Goal: Task Accomplishment & Management: Manage account settings

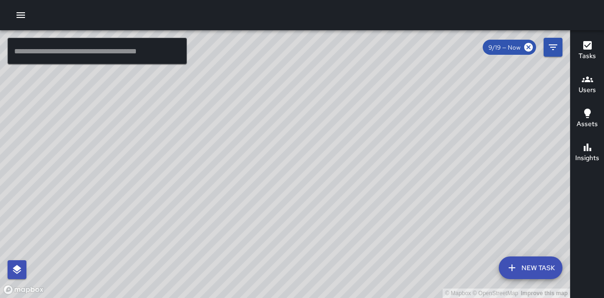
drag, startPoint x: 436, startPoint y: 193, endPoint x: 417, endPoint y: 230, distance: 41.8
drag, startPoint x: 417, startPoint y: 230, endPoint x: 337, endPoint y: 127, distance: 130.8
click at [337, 127] on div "© Mapbox © OpenStreetMap Improve this map" at bounding box center [285, 163] width 570 height 267
drag, startPoint x: 186, startPoint y: 3, endPoint x: 459, endPoint y: 8, distance: 273.2
click at [457, 9] on div at bounding box center [302, 15] width 604 height 30
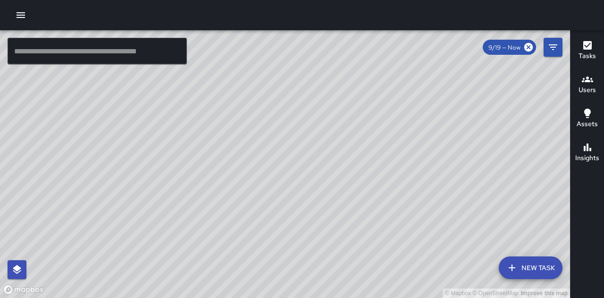
drag, startPoint x: 468, startPoint y: 217, endPoint x: 433, endPoint y: 246, distance: 45.2
click at [433, 246] on div "© Mapbox © OpenStreetMap Improve this map" at bounding box center [285, 163] width 570 height 267
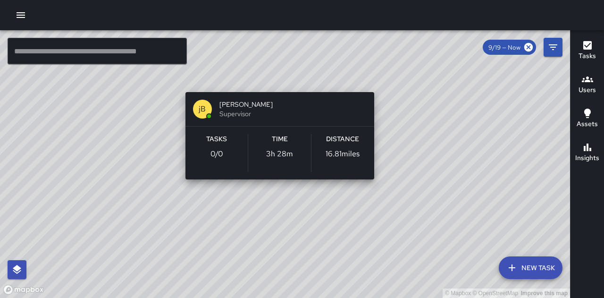
click at [281, 77] on div "© Mapbox © OpenStreetMap Improve this map jB [PERSON_NAME] Supervisor Tasks 0 /…" at bounding box center [285, 163] width 570 height 267
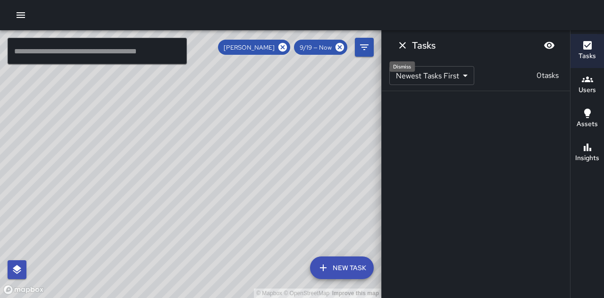
click at [401, 48] on icon "Dismiss" at bounding box center [402, 45] width 11 height 11
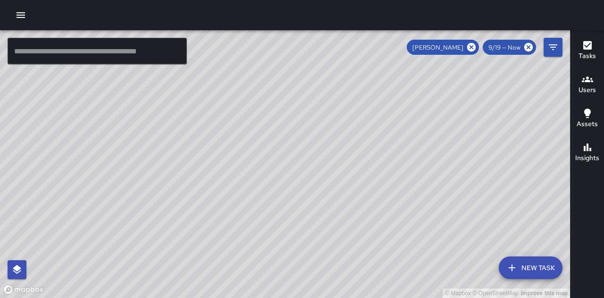
click at [21, 14] on icon "button" at bounding box center [20, 14] width 11 height 11
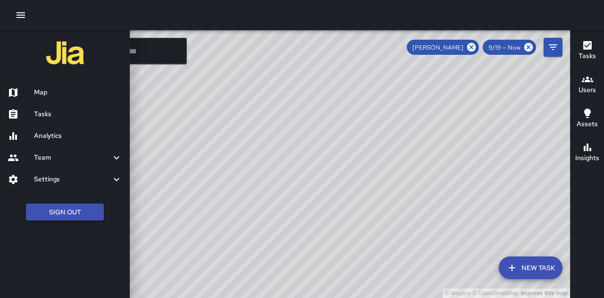
click at [83, 165] on div "Team" at bounding box center [65, 158] width 130 height 22
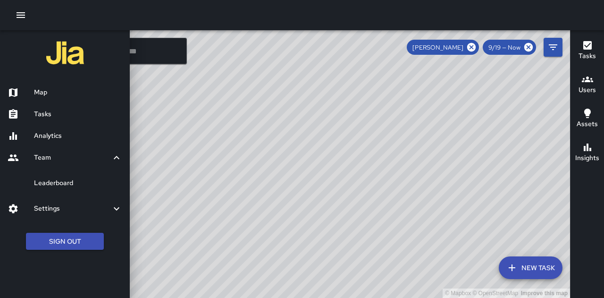
click at [82, 208] on h6 "Settings" at bounding box center [72, 208] width 77 height 10
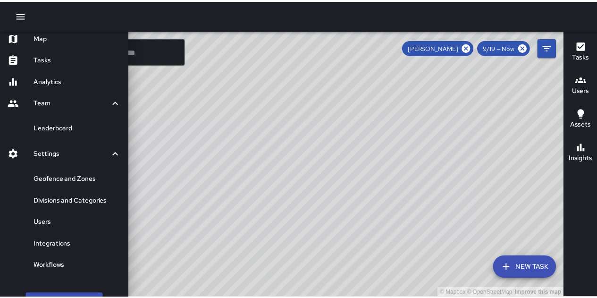
scroll to position [77, 0]
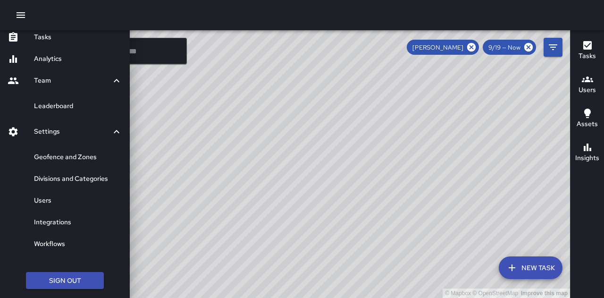
click at [60, 243] on h6 "Workflows" at bounding box center [78, 244] width 88 height 10
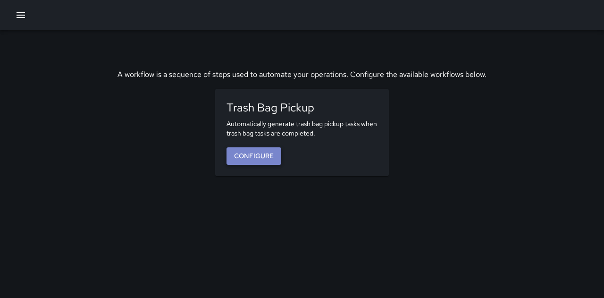
click at [260, 161] on link "Configure" at bounding box center [253, 155] width 55 height 17
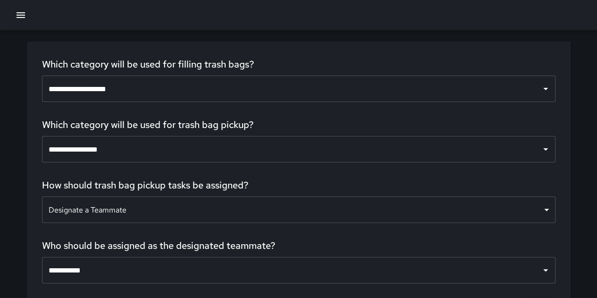
scroll to position [59, 0]
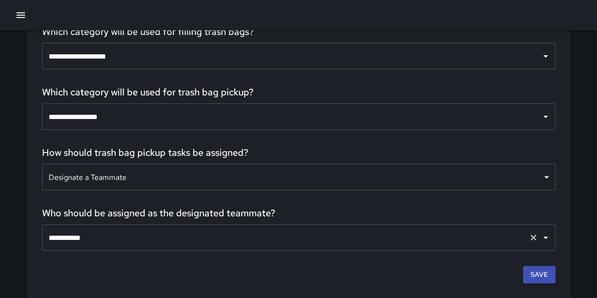
click at [106, 242] on input "**********" at bounding box center [285, 237] width 478 height 18
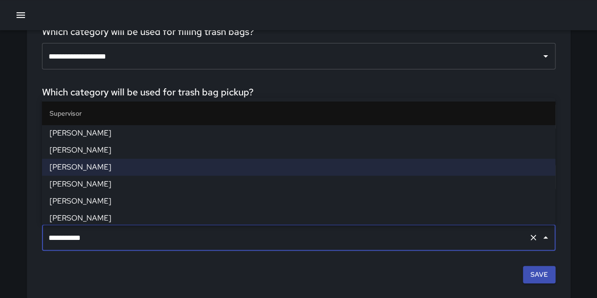
scroll to position [341, 0]
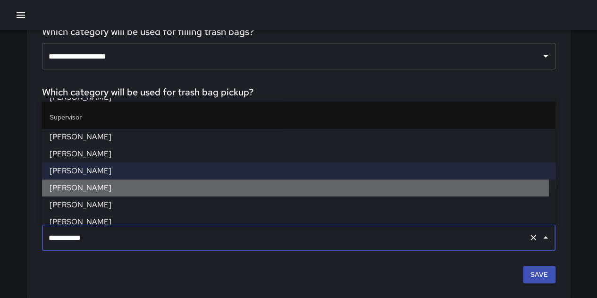
click at [109, 186] on span "[PERSON_NAME]" at bounding box center [299, 187] width 498 height 11
type input "**********"
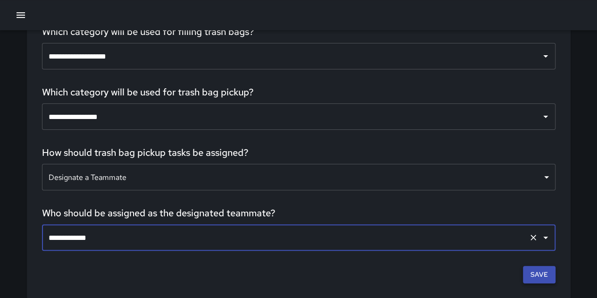
click at [535, 274] on button "Save" at bounding box center [539, 274] width 33 height 17
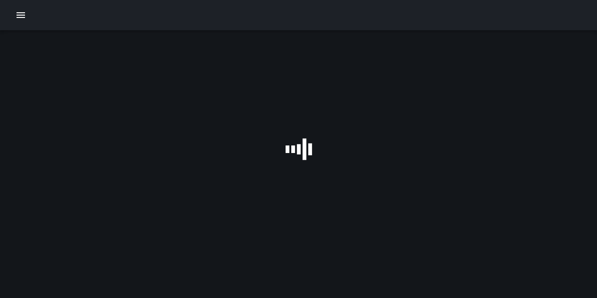
scroll to position [0, 0]
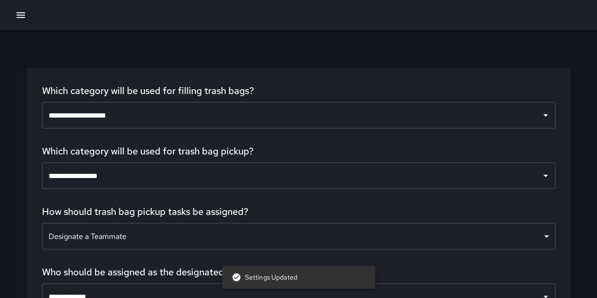
click at [20, 20] on icon "button" at bounding box center [20, 14] width 11 height 11
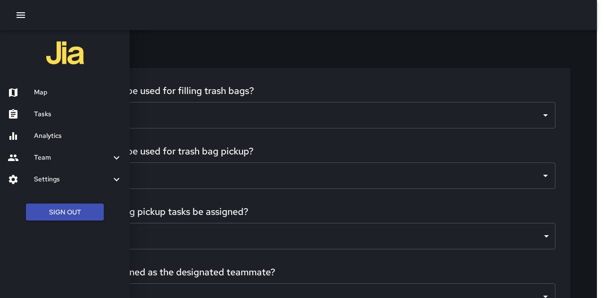
click at [46, 93] on h6 "Map" at bounding box center [78, 92] width 88 height 10
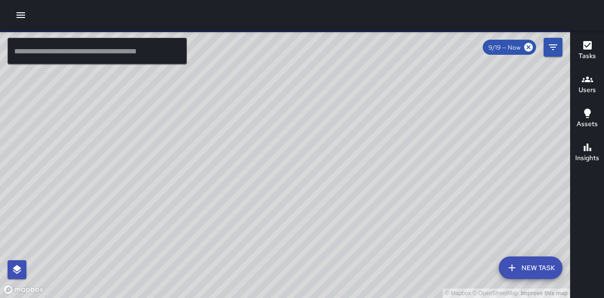
click at [21, 17] on icon "button" at bounding box center [20, 14] width 11 height 11
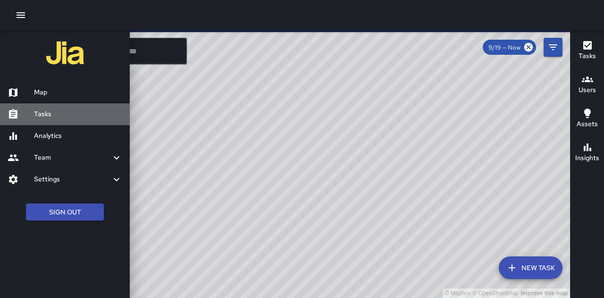
click at [56, 117] on h6 "Tasks" at bounding box center [78, 114] width 88 height 10
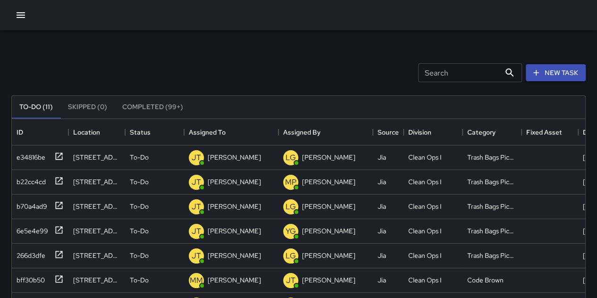
scroll to position [393, 566]
click at [213, 158] on p "[PERSON_NAME]" at bounding box center [234, 156] width 53 height 9
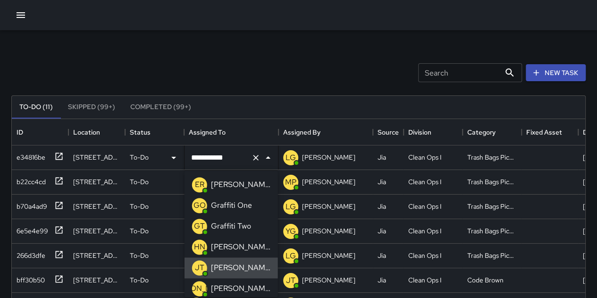
click at [256, 159] on icon "Clear" at bounding box center [255, 157] width 9 height 9
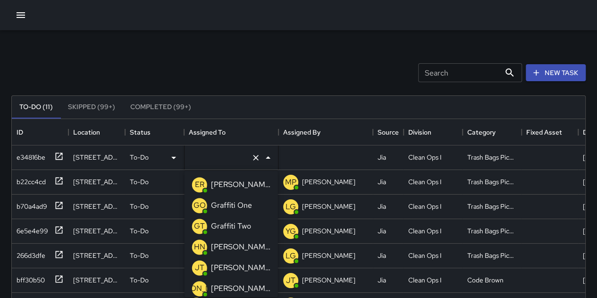
type input "*"
drag, startPoint x: 249, startPoint y: 220, endPoint x: 249, endPoint y: 215, distance: 5.7
click at [248, 220] on p "[PERSON_NAME]" at bounding box center [240, 225] width 59 height 11
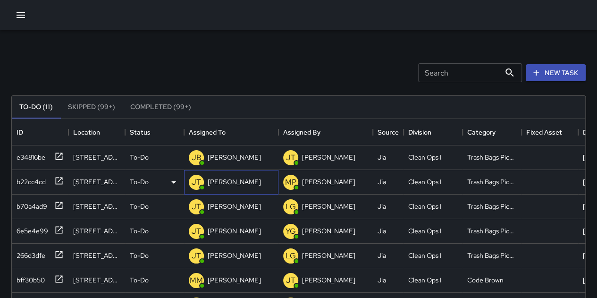
click at [243, 183] on div "[PERSON_NAME]" at bounding box center [231, 182] width 94 height 25
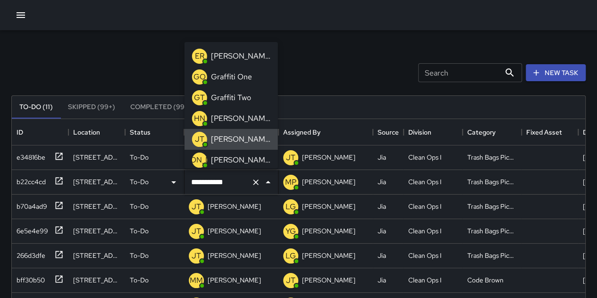
click at [258, 184] on icon "Clear" at bounding box center [255, 181] width 9 height 9
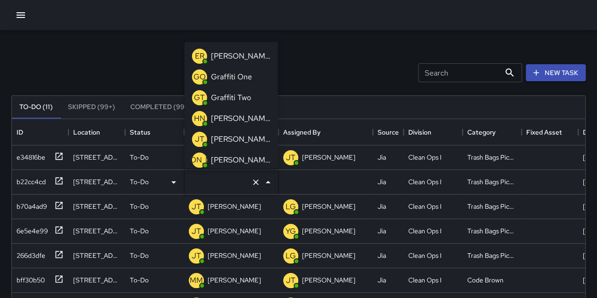
type input "*"
click at [249, 99] on p "[PERSON_NAME]" at bounding box center [240, 97] width 59 height 11
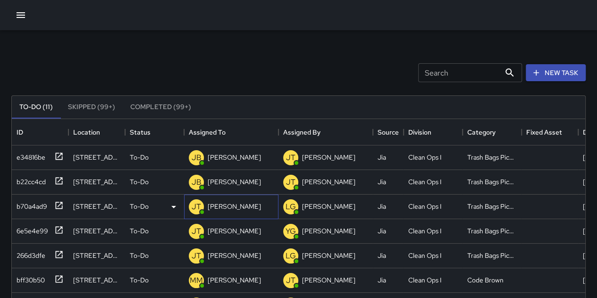
click at [239, 205] on p "[PERSON_NAME]" at bounding box center [234, 205] width 53 height 9
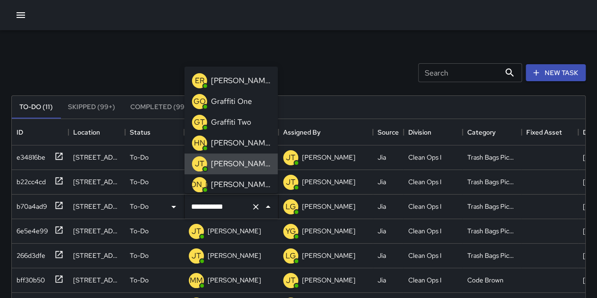
click at [257, 206] on icon "Clear" at bounding box center [255, 206] width 9 height 9
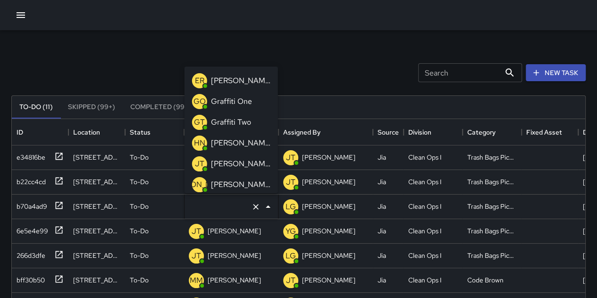
type input "*"
click at [246, 116] on div "[PERSON_NAME]" at bounding box center [240, 122] width 63 height 15
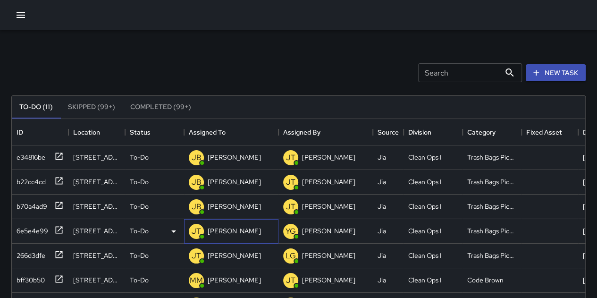
click at [234, 234] on p "[PERSON_NAME]" at bounding box center [234, 230] width 53 height 9
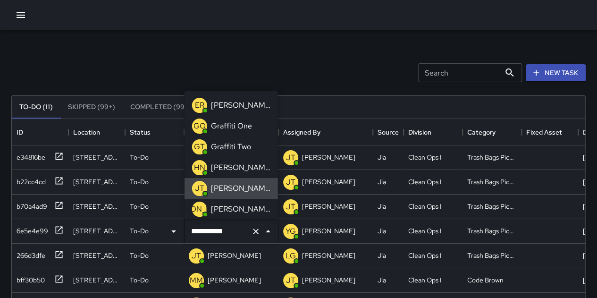
click at [254, 234] on icon "Clear" at bounding box center [255, 230] width 9 height 9
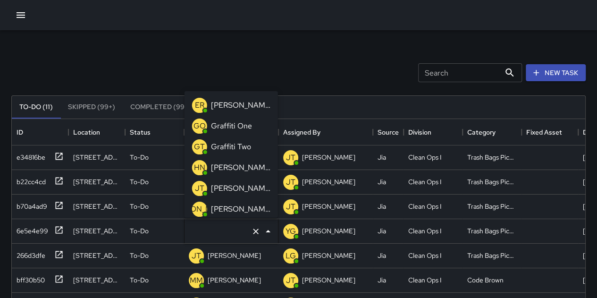
type input "*"
click at [246, 137] on div "[PERSON_NAME] [PERSON_NAME]" at bounding box center [231, 146] width 82 height 19
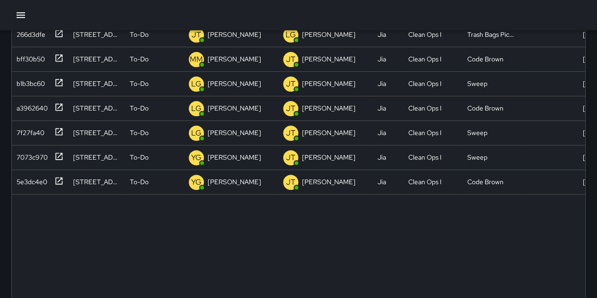
scroll to position [236, 0]
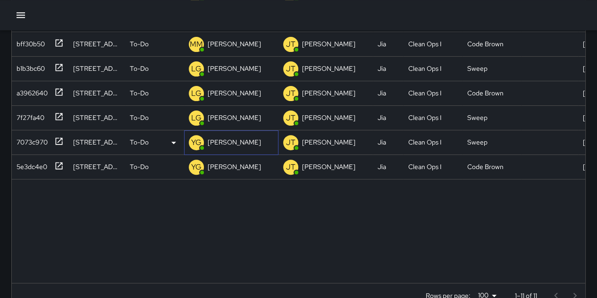
click at [223, 145] on p "[PERSON_NAME]" at bounding box center [234, 141] width 53 height 9
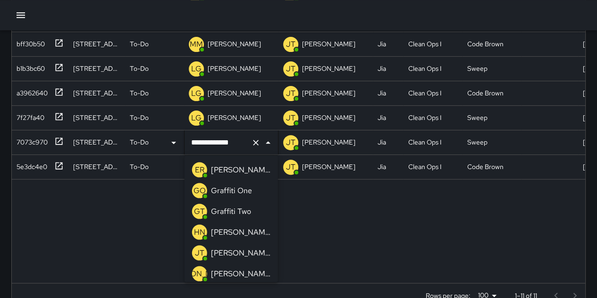
scroll to position [126, 0]
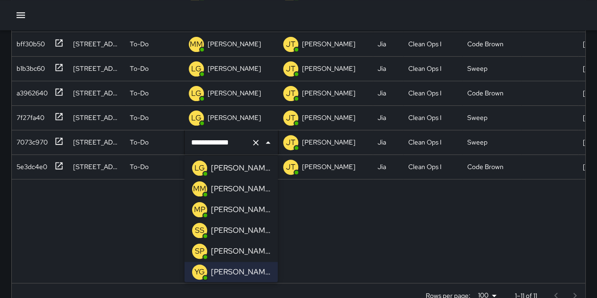
click at [241, 170] on p "[PERSON_NAME]" at bounding box center [240, 167] width 59 height 11
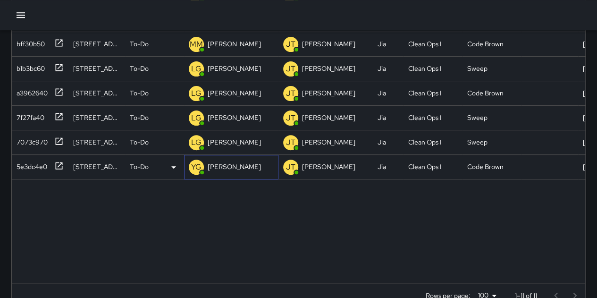
click at [237, 163] on p "[PERSON_NAME]" at bounding box center [234, 166] width 53 height 9
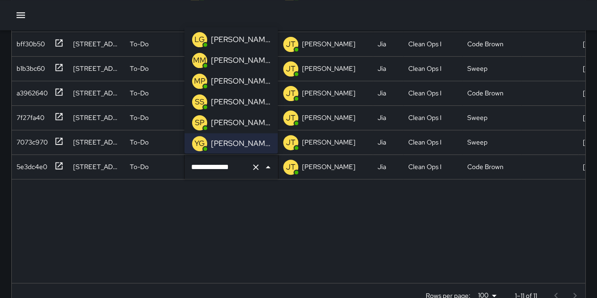
click at [253, 42] on p "[PERSON_NAME]" at bounding box center [240, 39] width 59 height 11
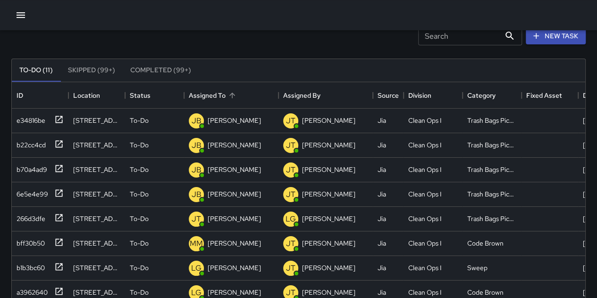
scroll to position [94, 0]
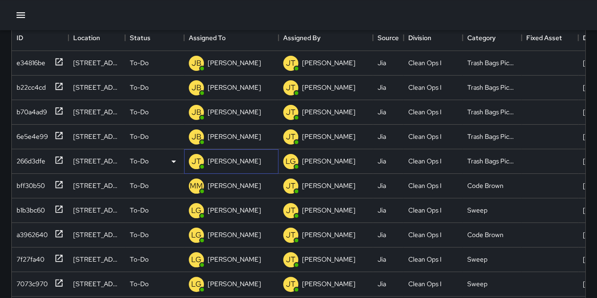
click at [215, 161] on p "[PERSON_NAME]" at bounding box center [234, 160] width 53 height 9
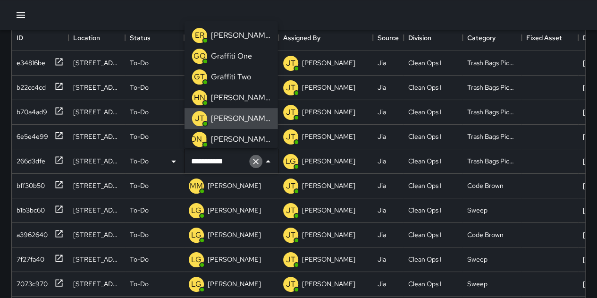
click at [256, 167] on button "Clear" at bounding box center [255, 161] width 13 height 13
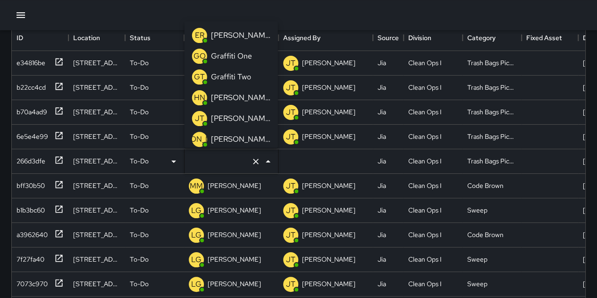
type input "*"
click at [246, 71] on p "[PERSON_NAME]" at bounding box center [240, 76] width 59 height 11
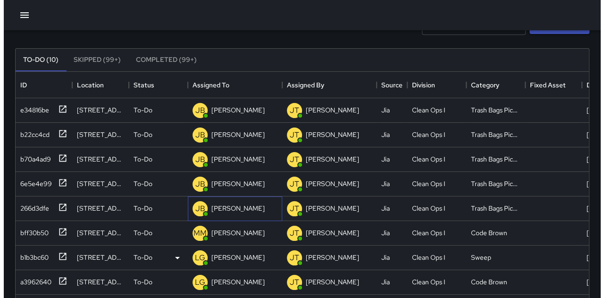
scroll to position [0, 0]
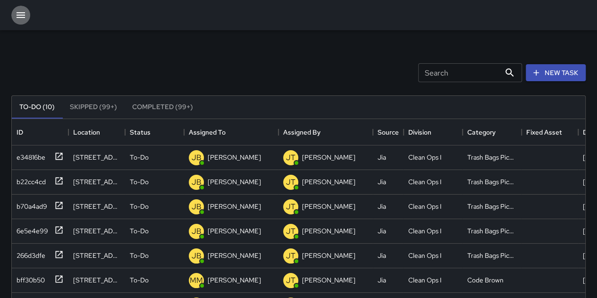
click at [22, 14] on icon "button" at bounding box center [20, 14] width 11 height 11
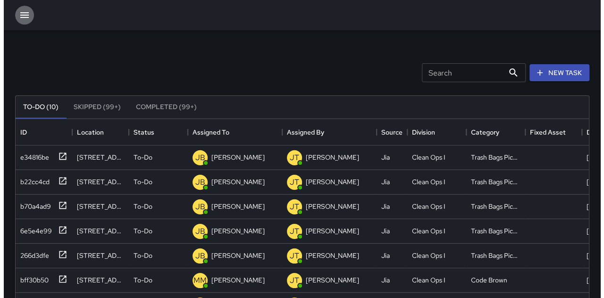
scroll to position [8, 8]
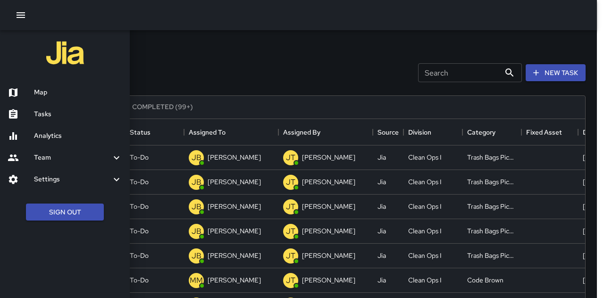
click at [58, 88] on h6 "Map" at bounding box center [78, 92] width 88 height 10
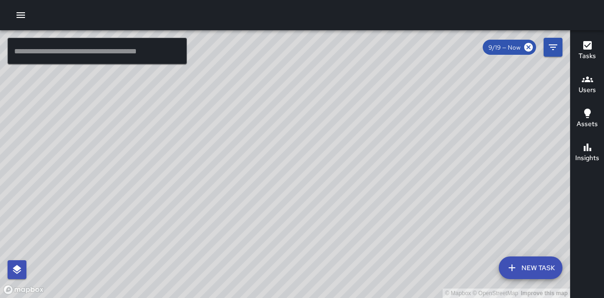
drag, startPoint x: 507, startPoint y: 200, endPoint x: 484, endPoint y: 239, distance: 45.9
drag, startPoint x: 484, startPoint y: 239, endPoint x: 257, endPoint y: 217, distance: 228.5
click at [257, 217] on div "© Mapbox © OpenStreetMap Improve this map" at bounding box center [285, 163] width 570 height 267
drag, startPoint x: 301, startPoint y: 252, endPoint x: 314, endPoint y: 179, distance: 74.3
click at [314, 179] on div "© Mapbox © OpenStreetMap Improve this map" at bounding box center [285, 163] width 570 height 267
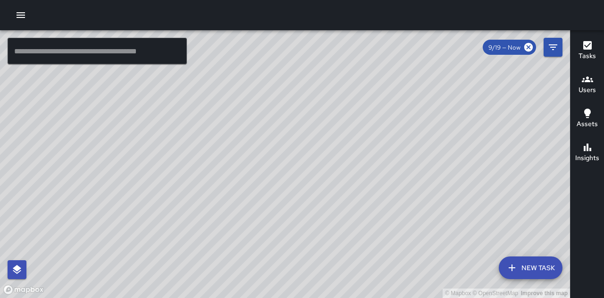
drag, startPoint x: 263, startPoint y: 127, endPoint x: 266, endPoint y: 238, distance: 111.4
click at [266, 238] on div "© Mapbox © OpenStreetMap Improve this map" at bounding box center [285, 163] width 570 height 267
drag, startPoint x: 314, startPoint y: 139, endPoint x: 316, endPoint y: 156, distance: 16.6
click at [316, 156] on div "© Mapbox © OpenStreetMap Improve this map" at bounding box center [285, 163] width 570 height 267
